Goal: Check status: Check status

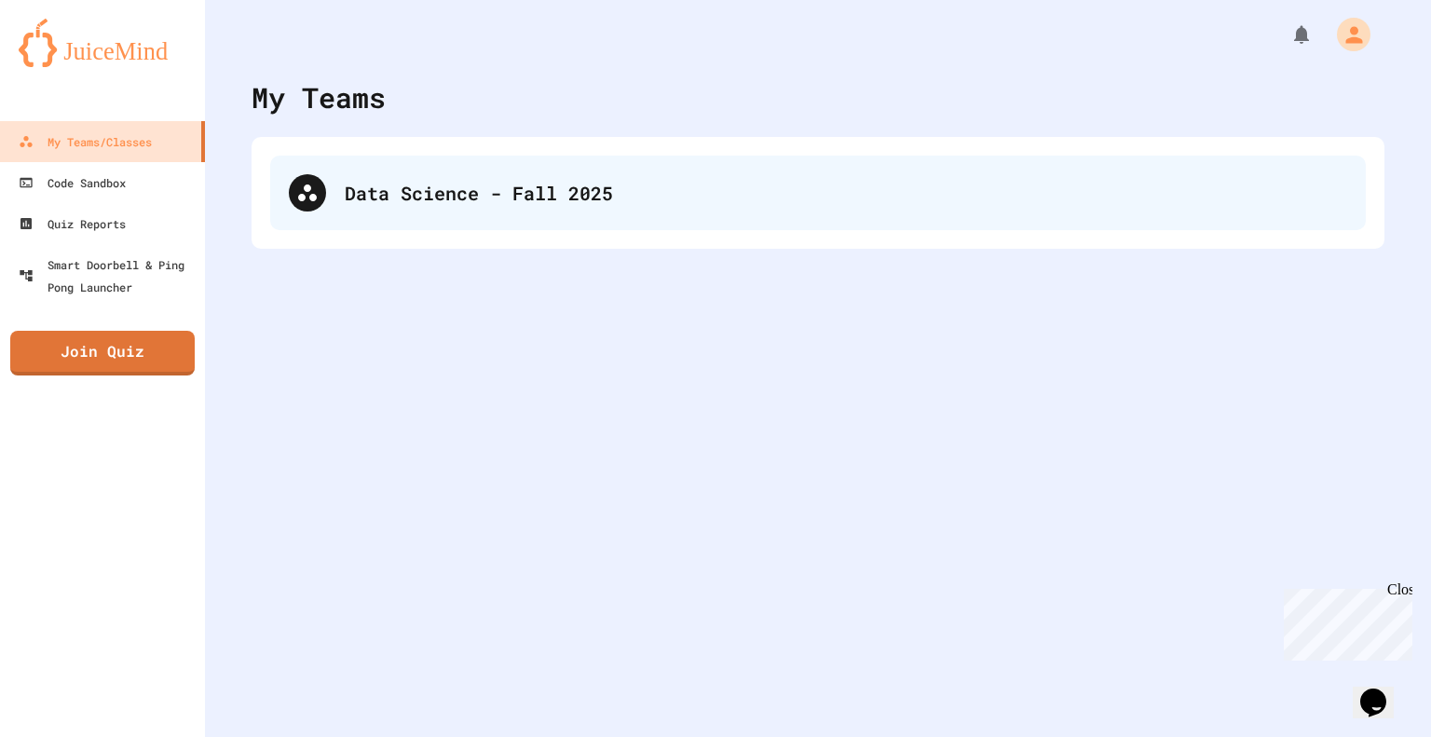
click at [417, 192] on div "Data Science - Fall 2025" at bounding box center [846, 193] width 1003 height 28
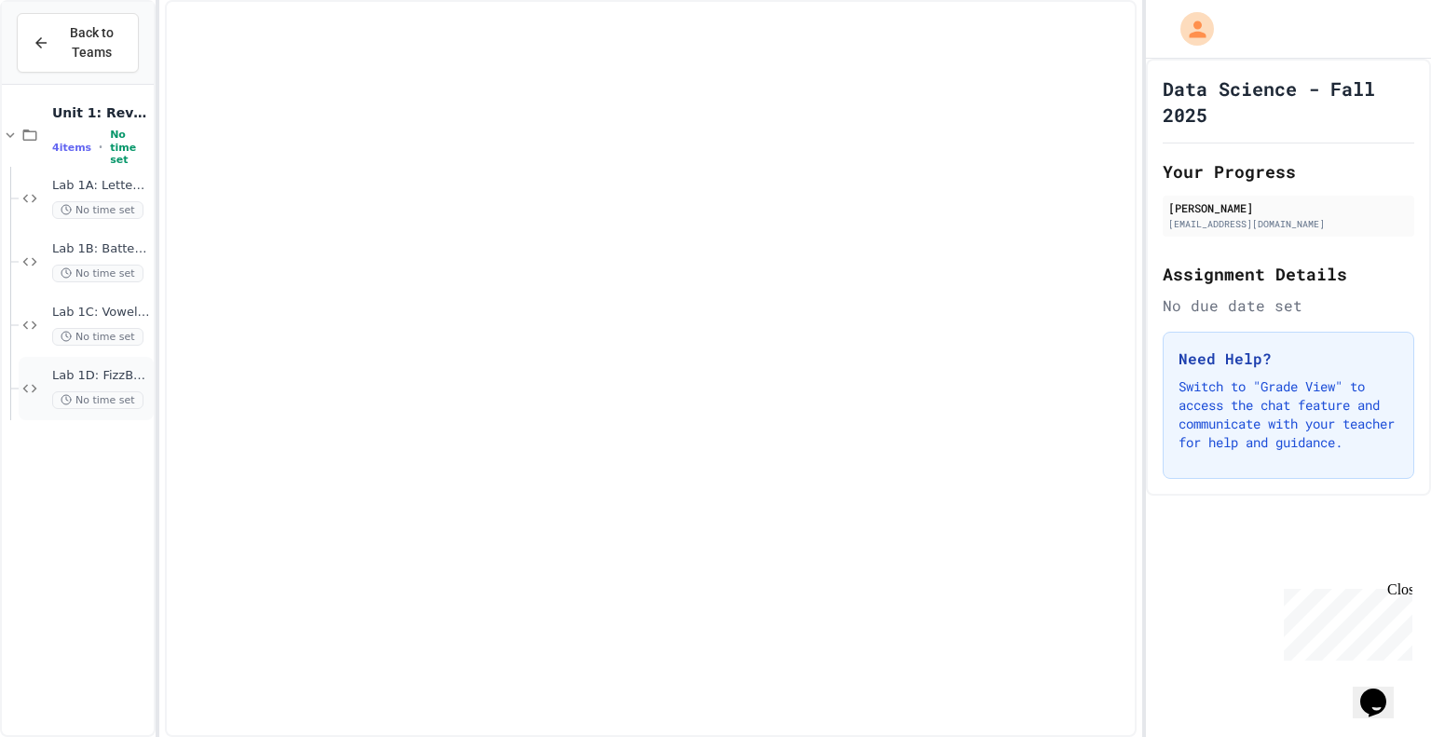
click at [89, 391] on span "No time set" at bounding box center [97, 400] width 91 height 18
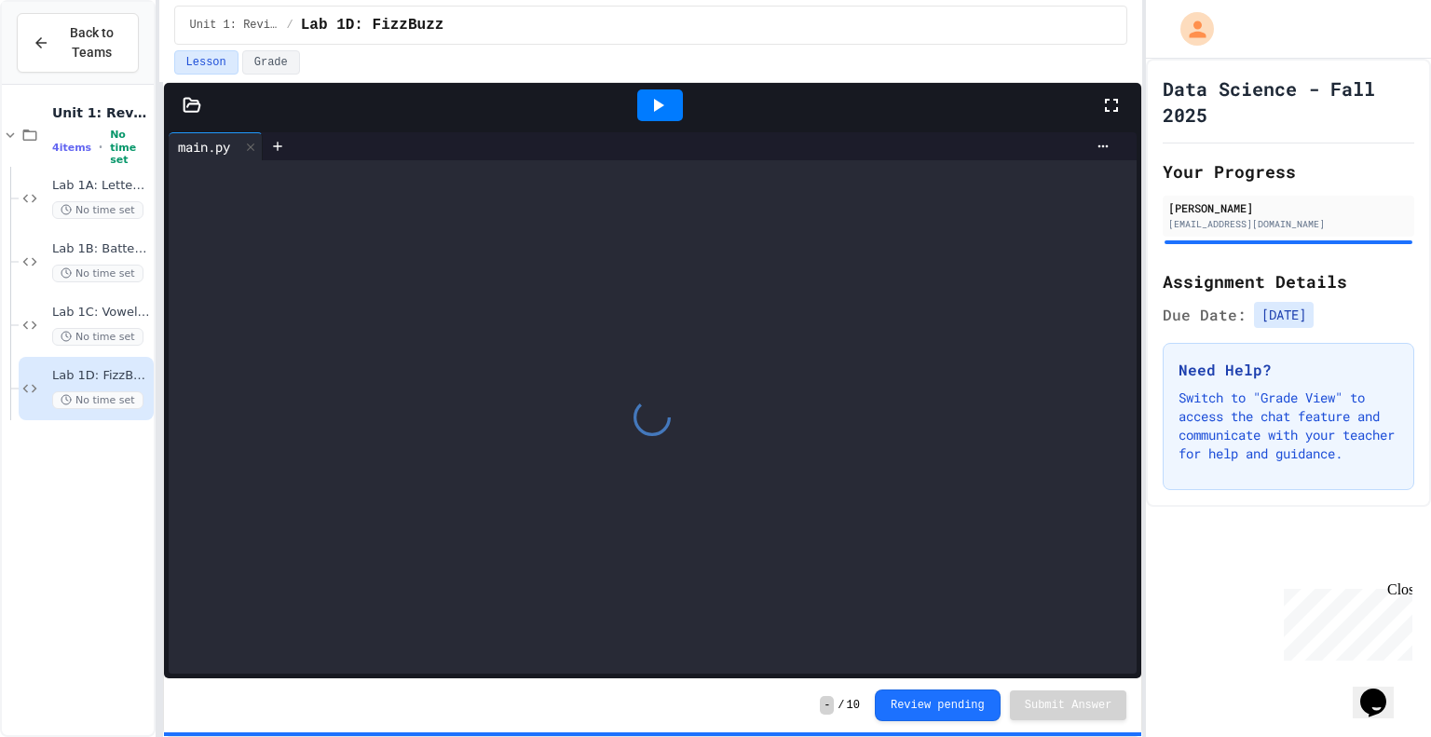
click at [89, 391] on span "No time set" at bounding box center [97, 400] width 91 height 18
